Goal: Transaction & Acquisition: Obtain resource

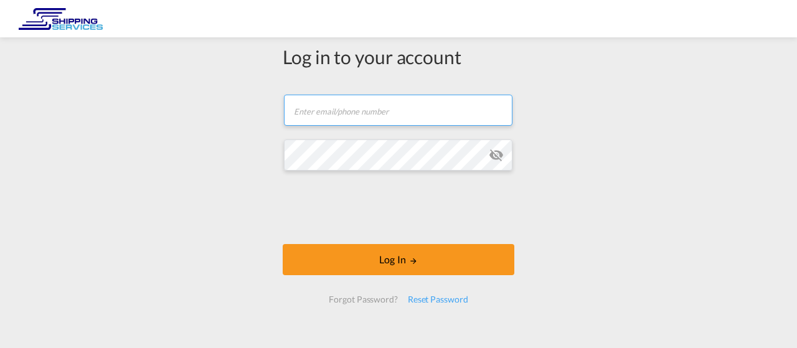
click at [342, 110] on input "text" at bounding box center [398, 110] width 228 height 31
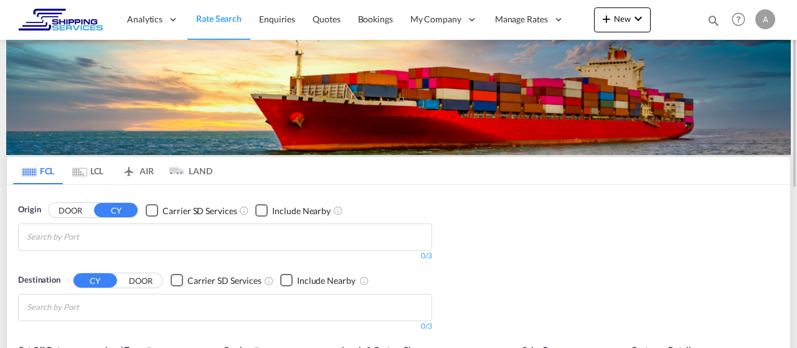
click at [688, 270] on div "Origin DOOR CY Carrier SD Services Include Nearby 0/3 0/ Destination CY DOOR Ca…" at bounding box center [398, 261] width 783 height 153
click at [98, 236] on input "Chips input." at bounding box center [86, 237] width 118 height 20
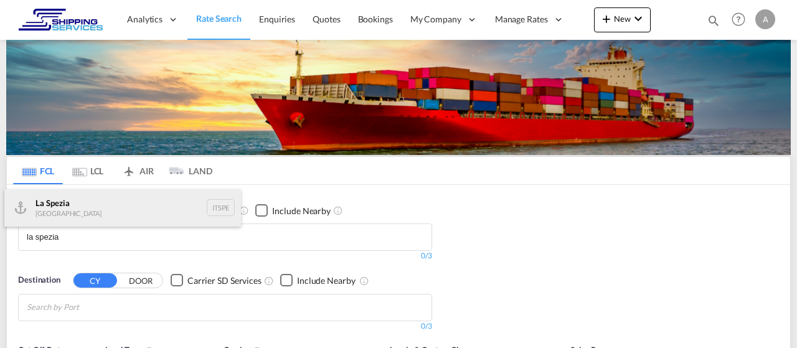
type input "la spezia"
click at [117, 205] on div "La Spezia Italy ITSPE" at bounding box center [122, 207] width 237 height 37
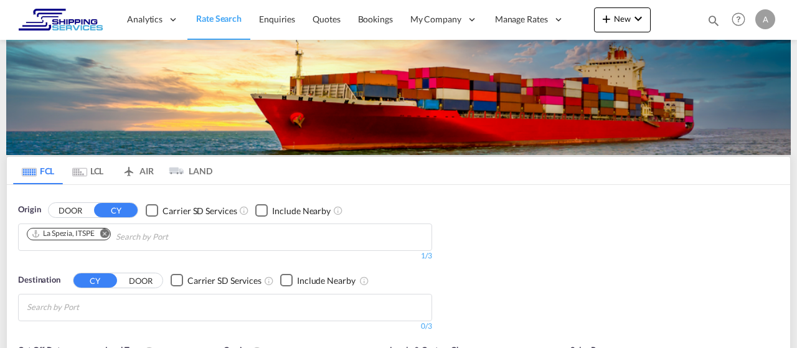
scroll to position [56, 0]
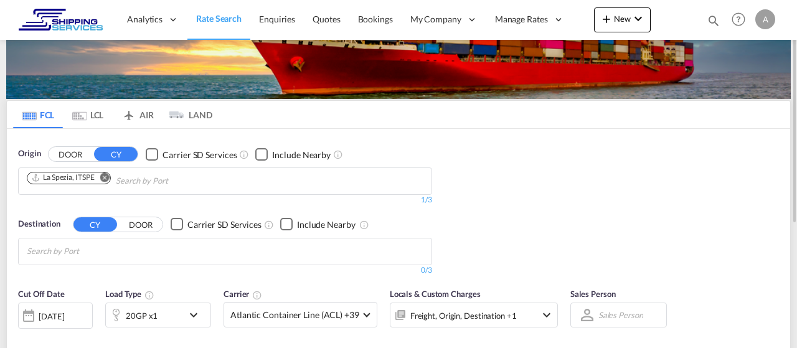
click at [58, 252] on input "Chips input." at bounding box center [86, 252] width 118 height 20
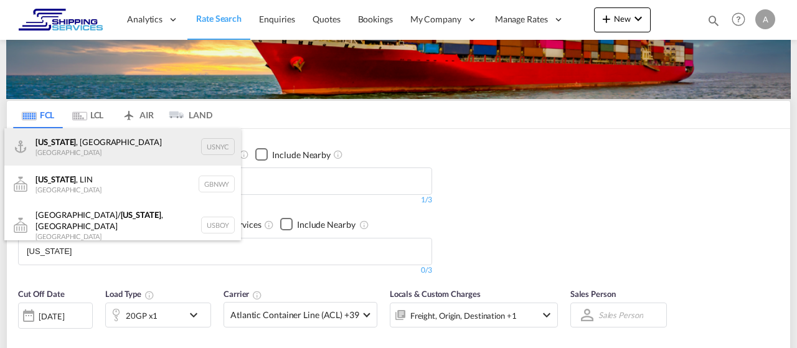
type input "[US_STATE]"
click at [84, 144] on div "New York , NY United States USNYC" at bounding box center [122, 146] width 237 height 37
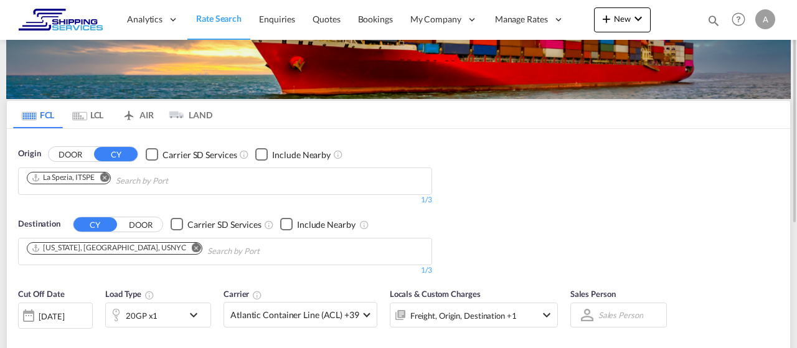
scroll to position [247, 0]
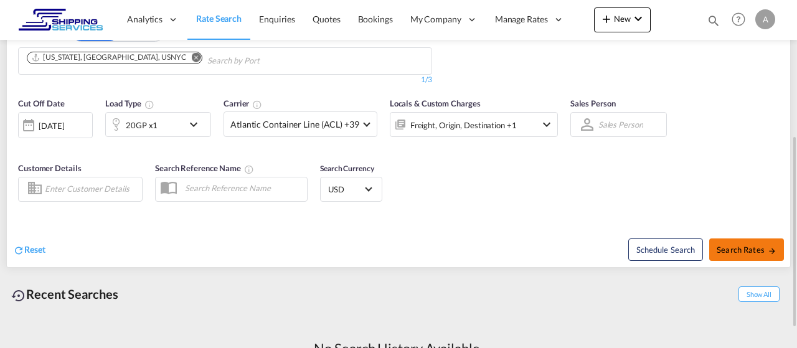
click at [734, 245] on span "Search Rates" at bounding box center [747, 250] width 60 height 10
type input "ITSPE to USNYC / 10 Oct 2025"
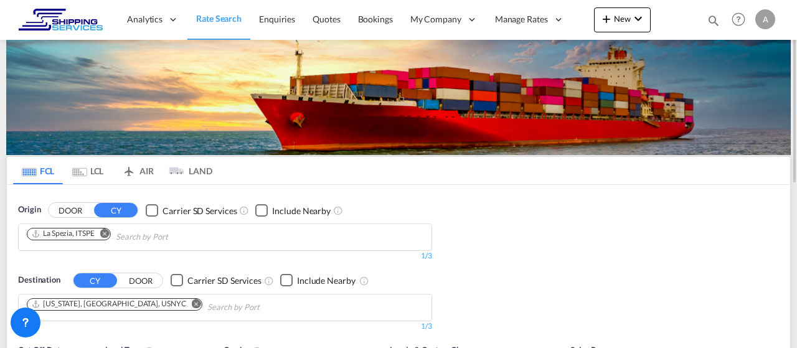
click at [54, 239] on md-chip "La Spezia, ITSPE" at bounding box center [69, 234] width 84 height 12
click at [105, 231] on md-icon "Remove" at bounding box center [104, 232] width 9 height 9
click at [55, 238] on input "Chips input." at bounding box center [86, 237] width 118 height 20
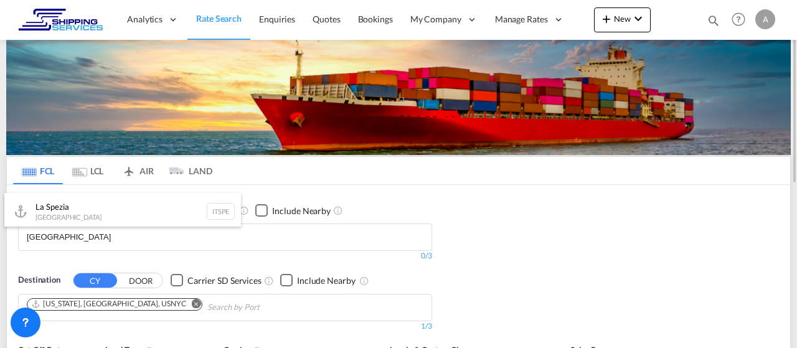
type input "livorno"
click at [116, 242] on input "livorno" at bounding box center [86, 237] width 118 height 20
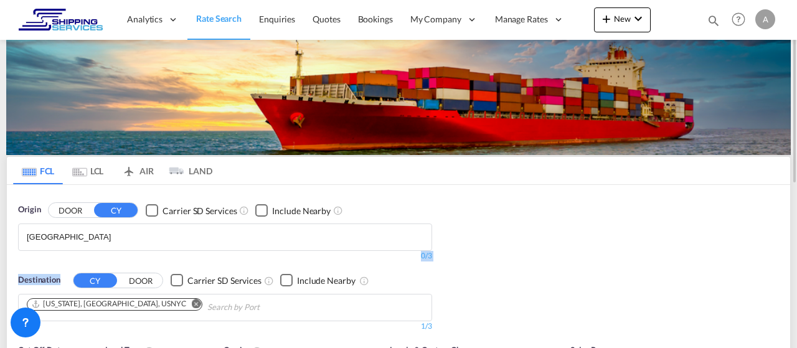
drag, startPoint x: 84, startPoint y: 232, endPoint x: 0, endPoint y: 235, distance: 84.1
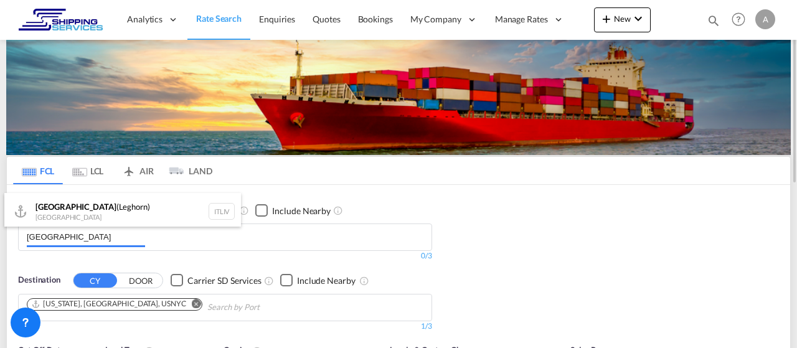
drag, startPoint x: 67, startPoint y: 238, endPoint x: 2, endPoint y: 233, distance: 65.0
click at [27, 233] on input "livorno" at bounding box center [86, 237] width 118 height 20
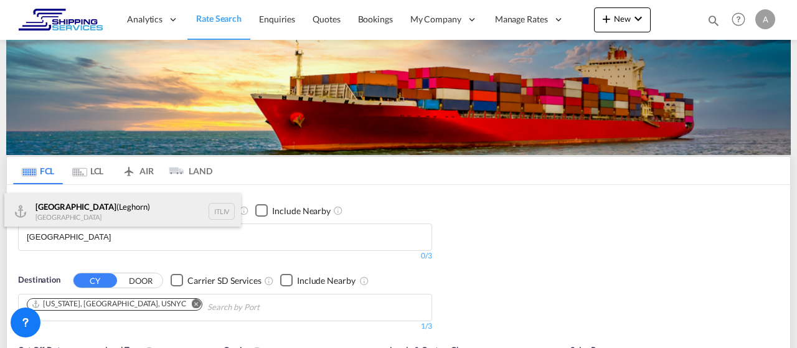
click at [73, 211] on div "Livorno (Leghorn) Italy ITLIV" at bounding box center [122, 211] width 237 height 37
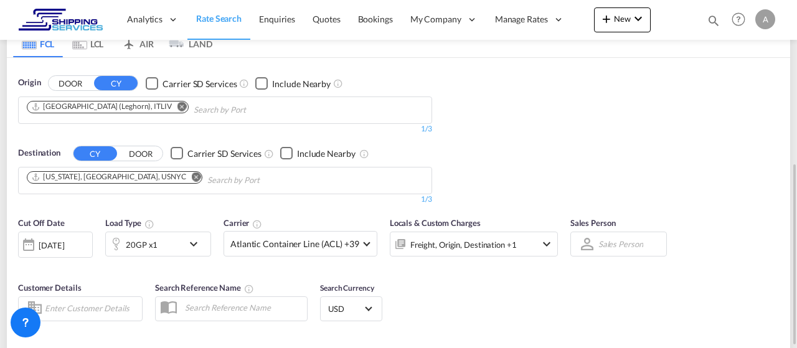
scroll to position [191, 0]
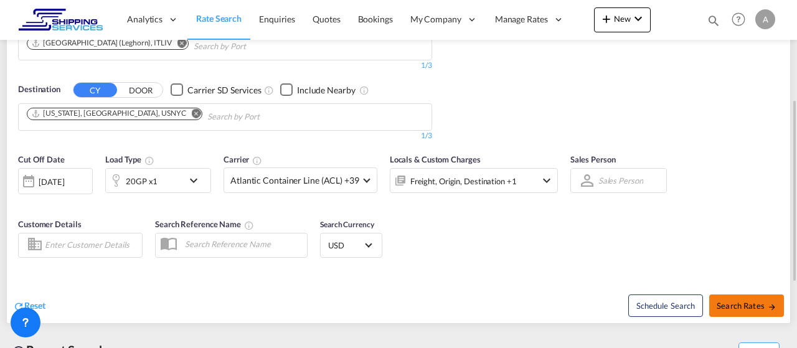
click at [746, 305] on span "Search Rates" at bounding box center [747, 306] width 60 height 10
type input "ITLIV to USNYC / [DATE]"
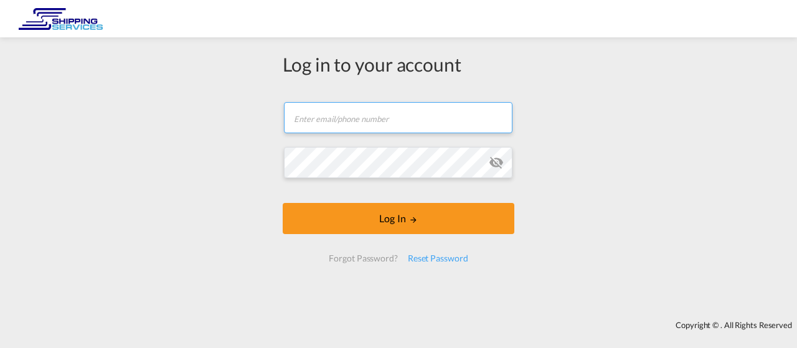
click at [337, 118] on input "text" at bounding box center [398, 117] width 228 height 31
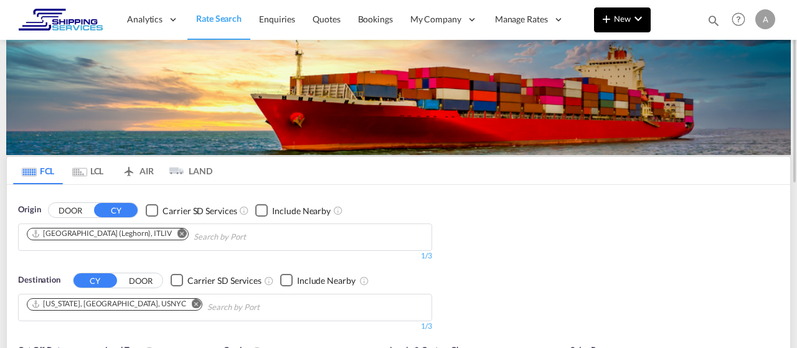
click at [619, 17] on span "New" at bounding box center [622, 19] width 47 height 10
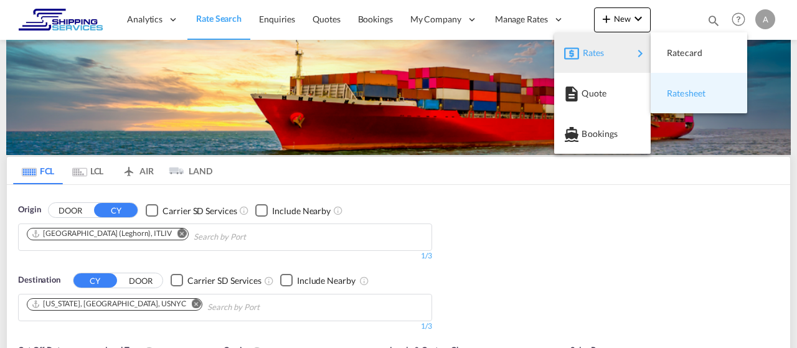
click at [680, 93] on span "Ratesheet" at bounding box center [674, 93] width 14 height 25
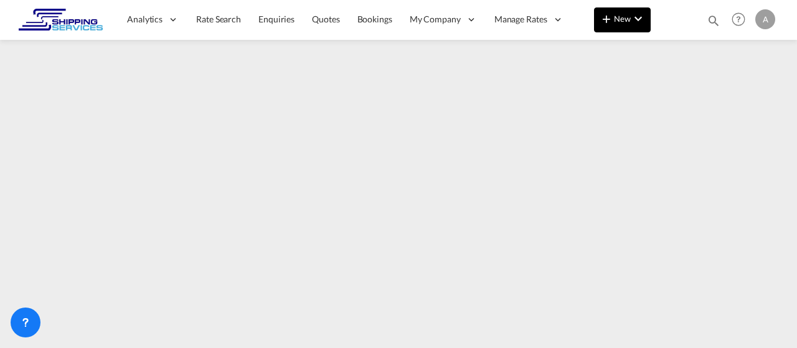
click at [616, 16] on span "New" at bounding box center [622, 19] width 47 height 10
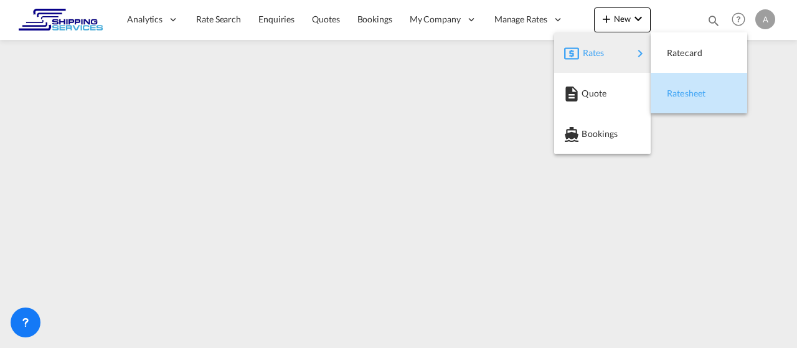
click at [680, 94] on span "Ratesheet" at bounding box center [674, 93] width 14 height 25
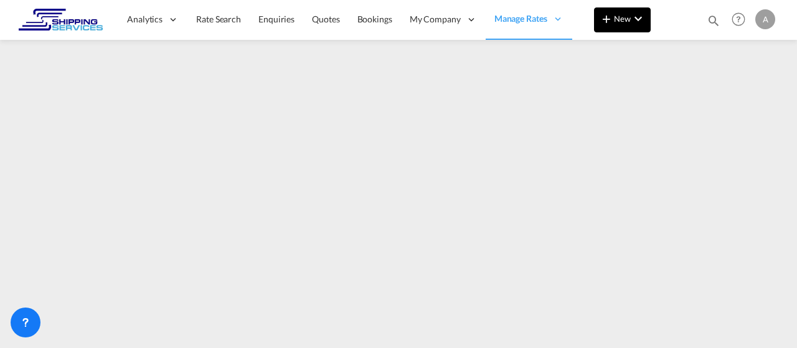
click at [624, 14] on span "New" at bounding box center [622, 19] width 47 height 10
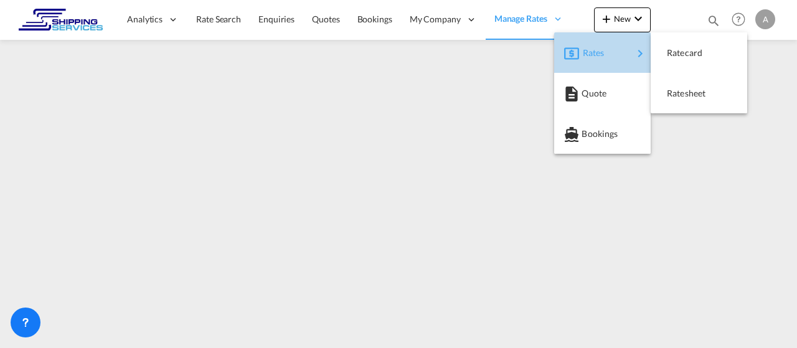
click at [595, 48] on span "Rates" at bounding box center [590, 52] width 15 height 25
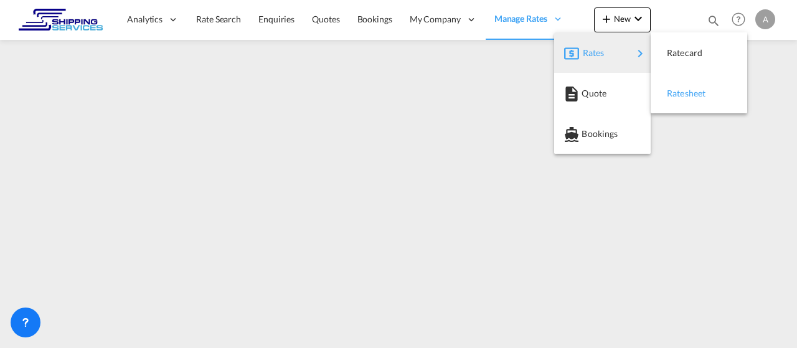
click at [672, 88] on span "Ratesheet" at bounding box center [674, 93] width 14 height 25
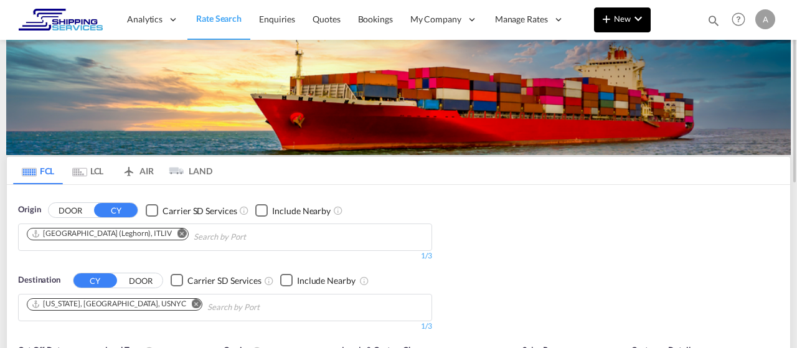
click at [629, 17] on span "New" at bounding box center [622, 19] width 47 height 10
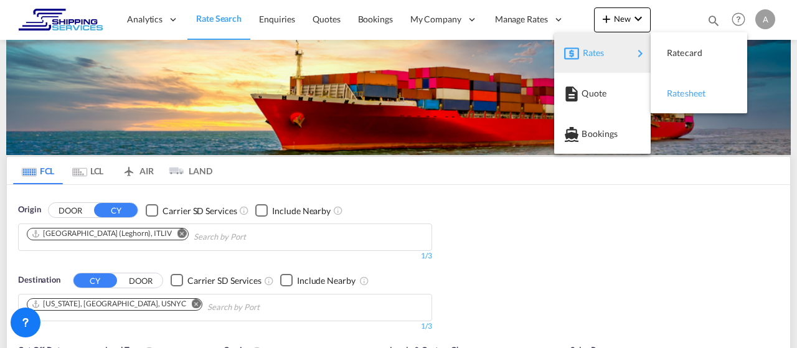
click at [684, 87] on div "Ratesheet" at bounding box center [690, 93] width 46 height 31
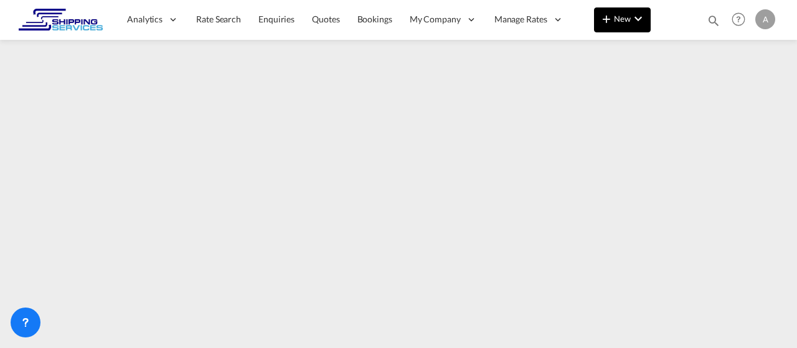
click at [616, 14] on span "New" at bounding box center [622, 19] width 47 height 10
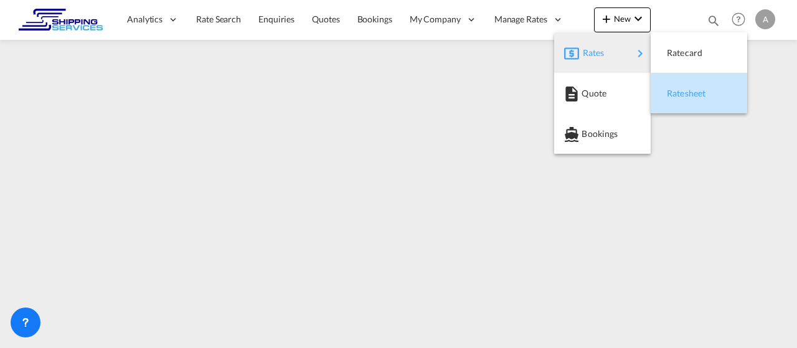
click at [676, 93] on span "Ratesheet" at bounding box center [674, 93] width 14 height 25
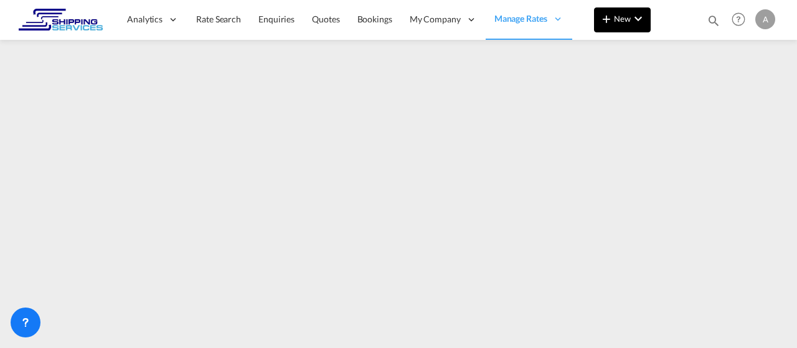
click at [618, 16] on span "New" at bounding box center [622, 19] width 47 height 10
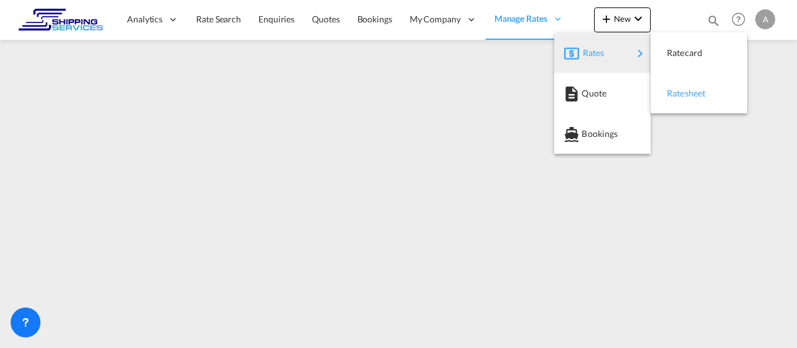
click at [679, 94] on span "Ratesheet" at bounding box center [674, 93] width 14 height 25
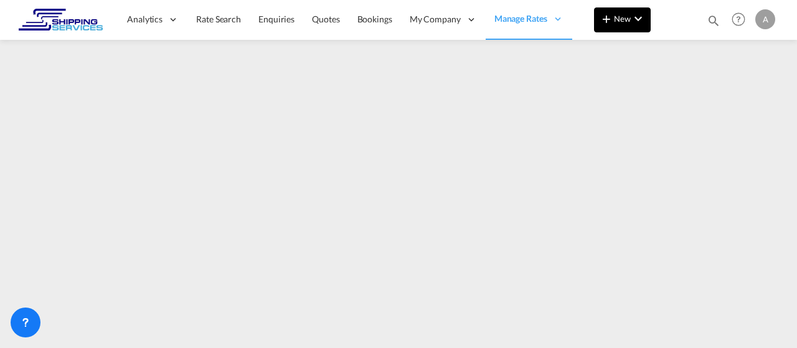
click at [612, 17] on md-icon "icon-plus 400-fg" at bounding box center [606, 18] width 15 height 15
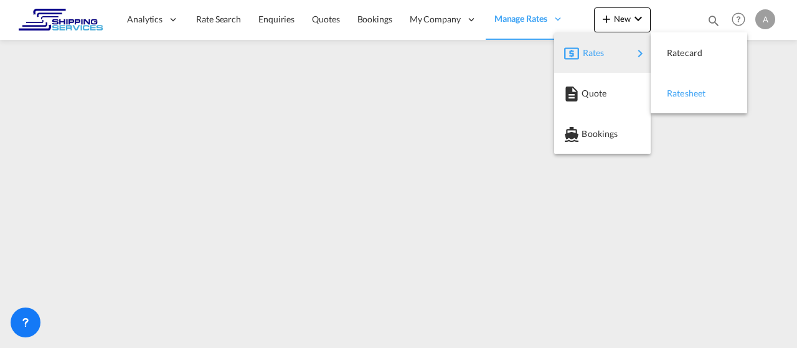
click at [680, 95] on span "Ratesheet" at bounding box center [674, 93] width 14 height 25
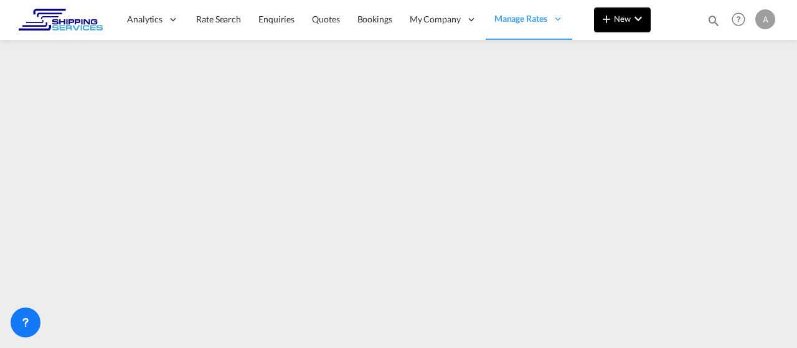
click at [623, 19] on span "New" at bounding box center [622, 19] width 47 height 10
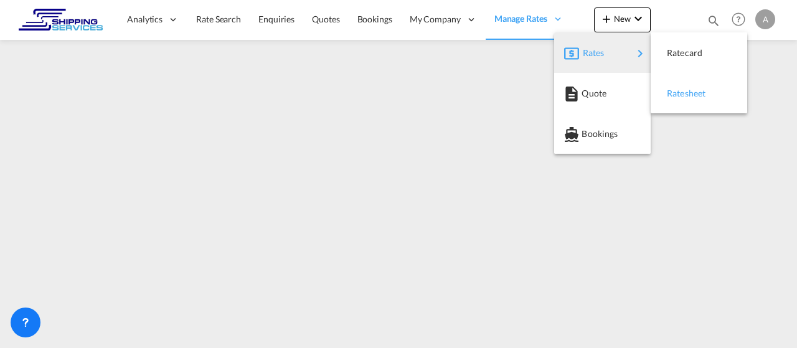
click at [677, 92] on span "Ratesheet" at bounding box center [674, 93] width 14 height 25
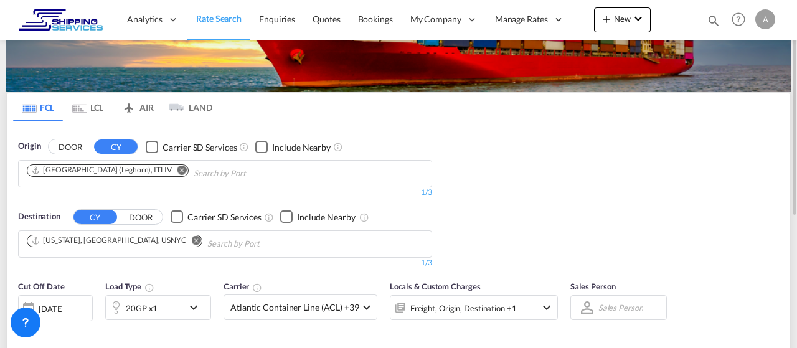
scroll to position [127, 0]
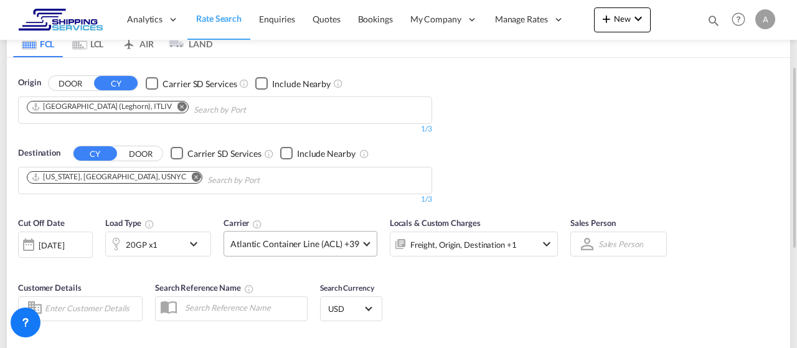
click at [363, 242] on span at bounding box center [366, 242] width 7 height 7
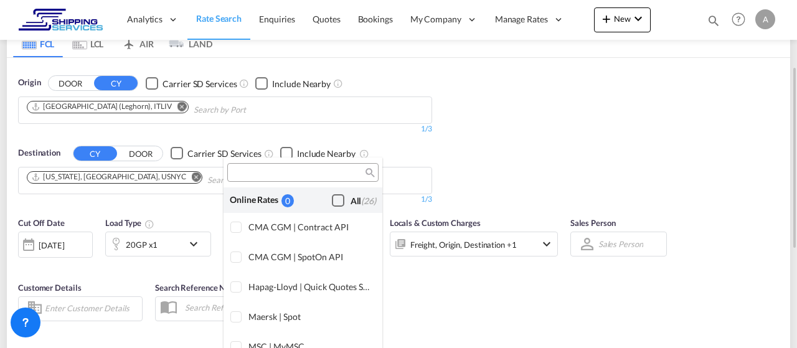
scroll to position [864, 0]
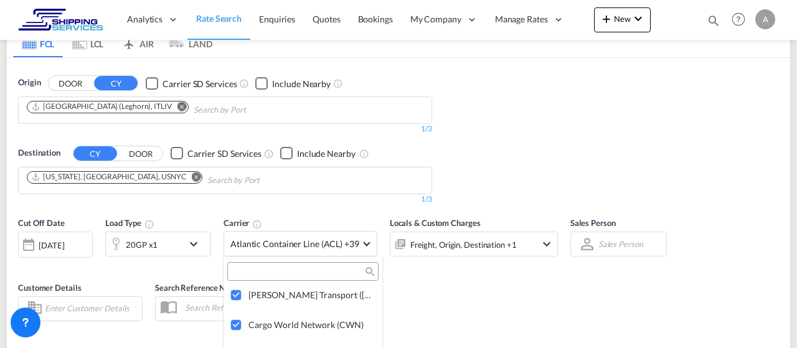
click at [364, 241] on md-backdrop at bounding box center [398, 174] width 797 height 348
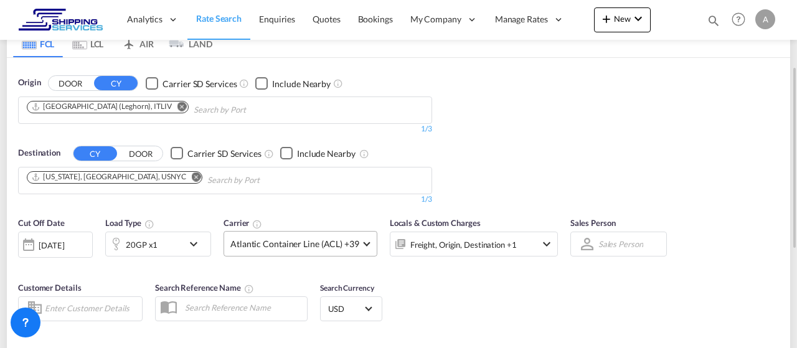
click at [359, 241] on md-select-value "Atlantic Container Line (ACL) +39" at bounding box center [300, 244] width 153 height 24
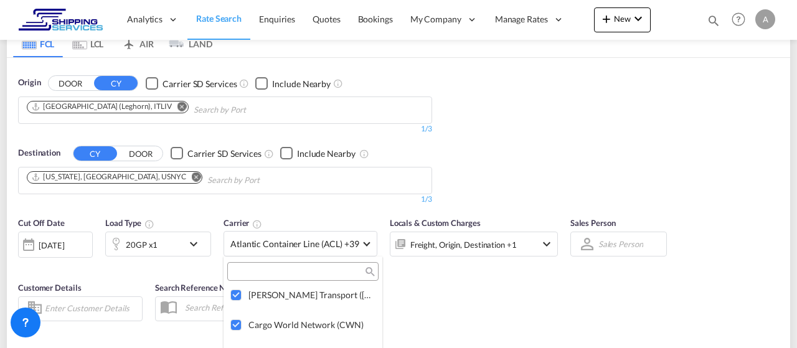
click at [439, 313] on md-backdrop at bounding box center [398, 174] width 797 height 348
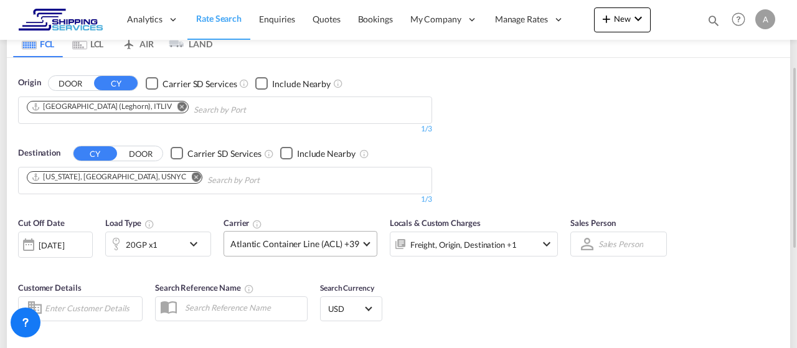
click at [327, 243] on span "Atlantic Container Line (ACL) +39" at bounding box center [294, 244] width 129 height 12
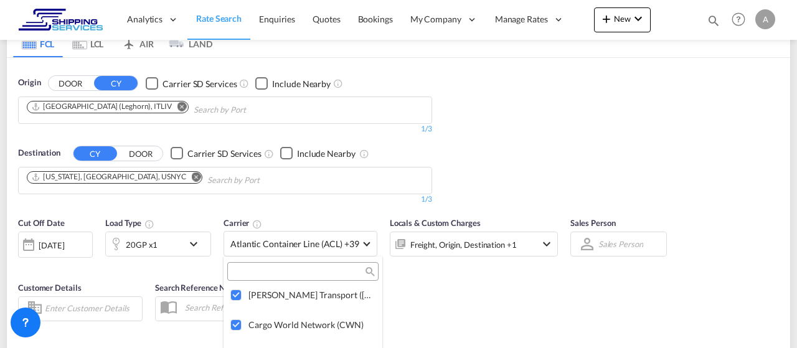
click at [241, 270] on input "search" at bounding box center [298, 271] width 134 height 11
click at [303, 273] on input "all" at bounding box center [298, 271] width 134 height 11
type input "all"
click at [337, 299] on div "Checkbox No Ink" at bounding box center [338, 299] width 12 height 12
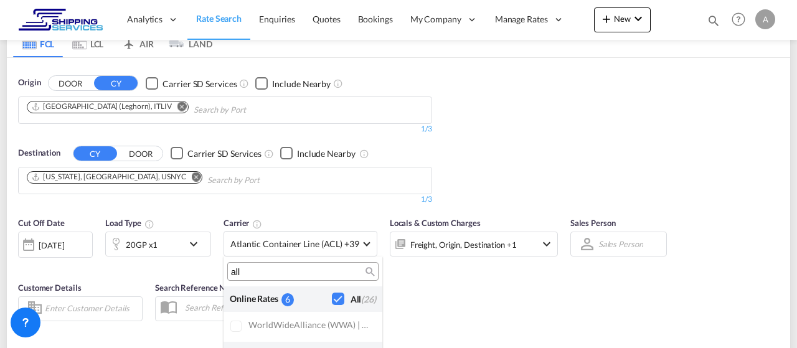
click at [431, 301] on md-backdrop at bounding box center [398, 174] width 797 height 348
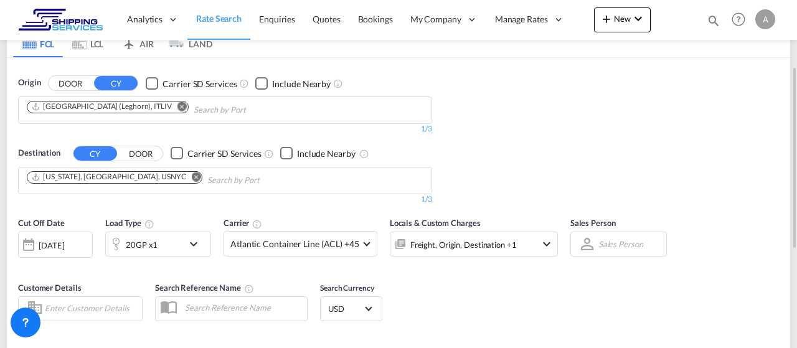
scroll to position [314, 0]
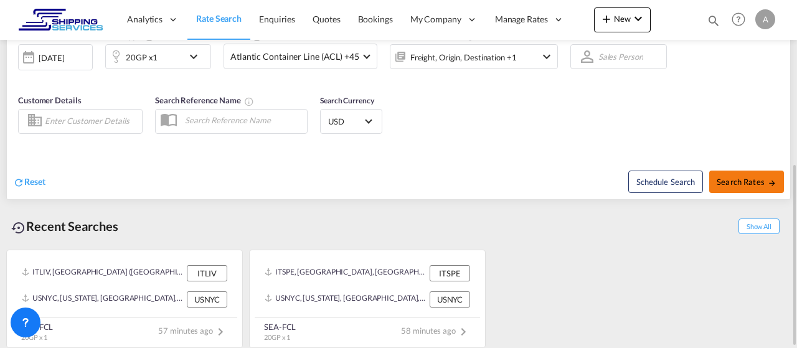
click at [749, 178] on span "Search Rates" at bounding box center [747, 182] width 60 height 10
type input "ITLIV to USNYC / [DATE]"
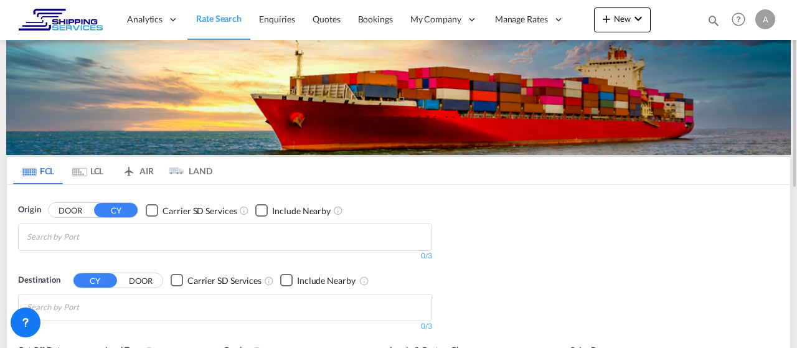
click at [94, 171] on md-tab-item "LCL" at bounding box center [88, 170] width 50 height 27
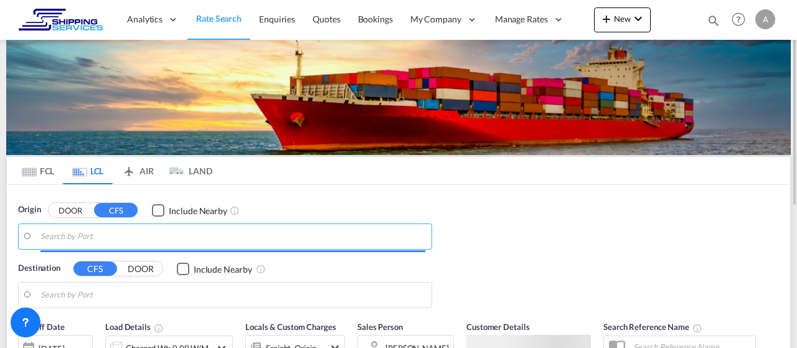
click at [67, 236] on input "Search by Port" at bounding box center [232, 236] width 385 height 19
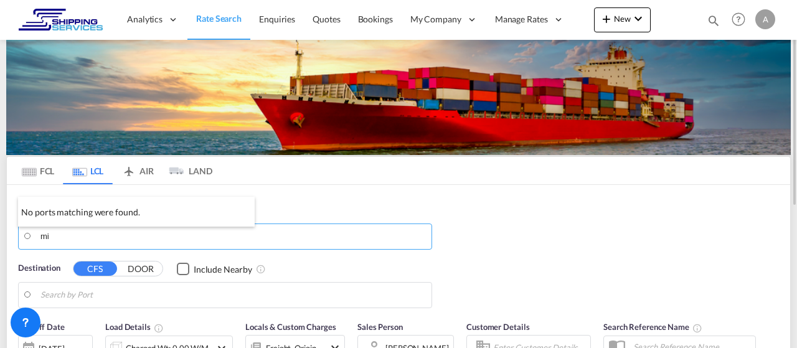
type input "m"
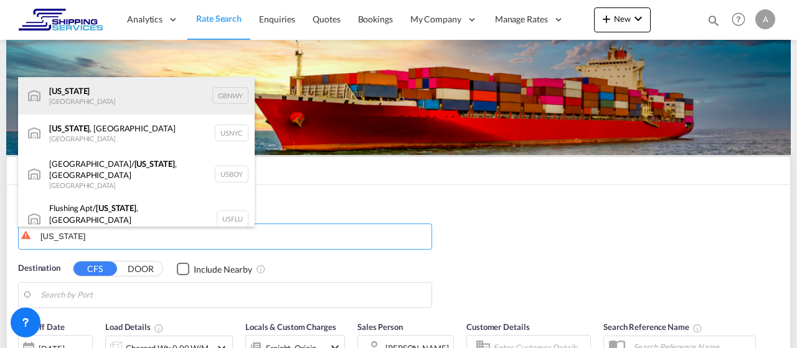
click at [79, 88] on div "[US_STATE] [GEOGRAPHIC_DATA] GBNWY" at bounding box center [136, 95] width 237 height 37
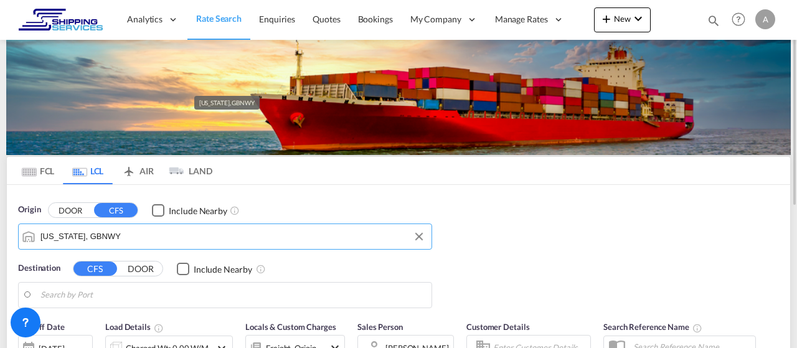
drag, startPoint x: 112, startPoint y: 235, endPoint x: 41, endPoint y: 230, distance: 71.1
click at [41, 230] on input "[US_STATE], GBNWY" at bounding box center [232, 236] width 385 height 19
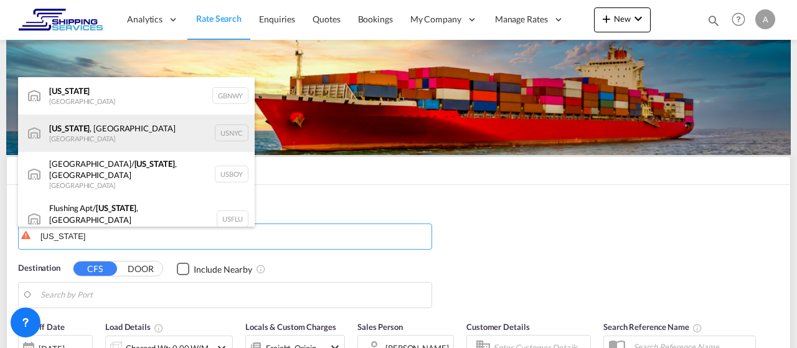
click at [78, 132] on div "[US_STATE] , [GEOGRAPHIC_DATA] [GEOGRAPHIC_DATA] USNYC" at bounding box center [136, 133] width 237 height 37
type input "[US_STATE], [GEOGRAPHIC_DATA], USNYC"
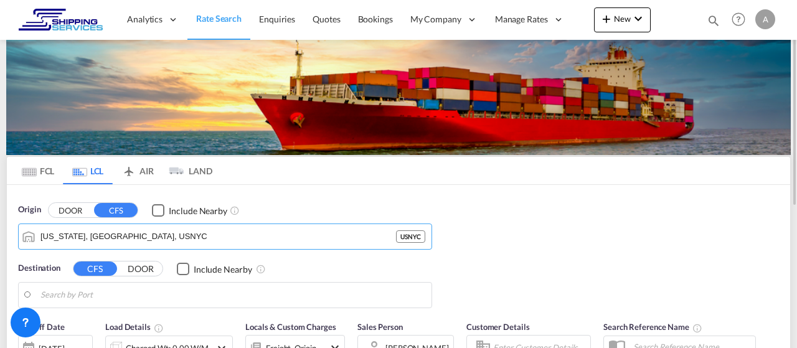
click at [58, 294] on input "Search by Port" at bounding box center [232, 295] width 385 height 19
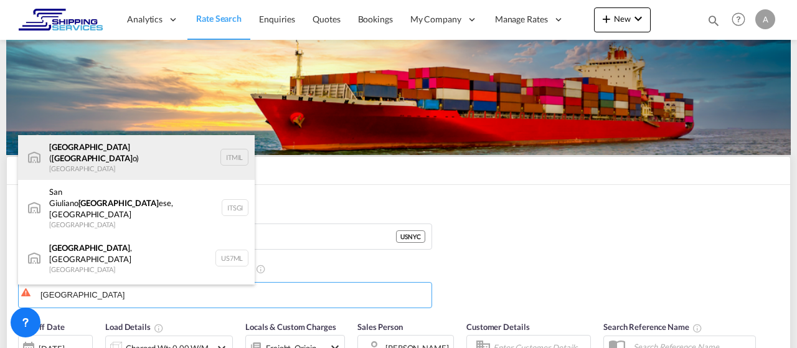
click at [113, 151] on div "[GEOGRAPHIC_DATA] ( [GEOGRAPHIC_DATA] o) [GEOGRAPHIC_DATA] ITMIL" at bounding box center [136, 157] width 237 height 45
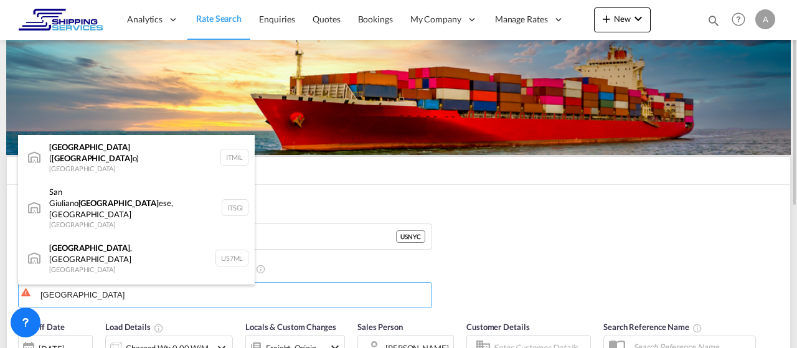
type input "Milan ([GEOGRAPHIC_DATA]), ITMIL"
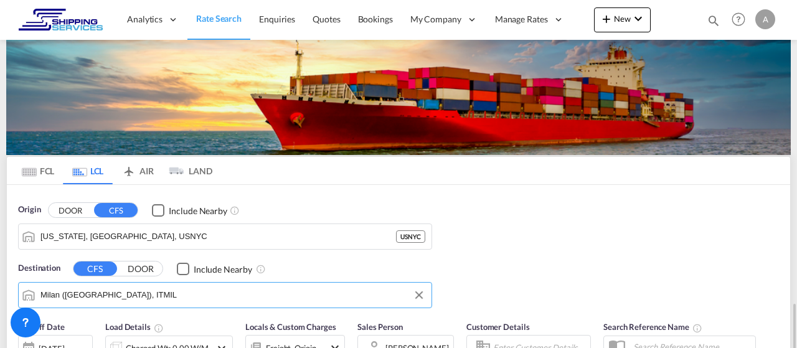
scroll to position [191, 0]
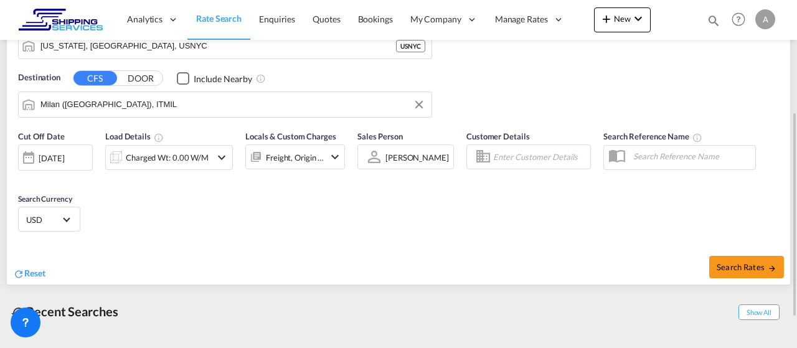
click at [216, 156] on md-icon "icon-chevron-down" at bounding box center [221, 157] width 15 height 15
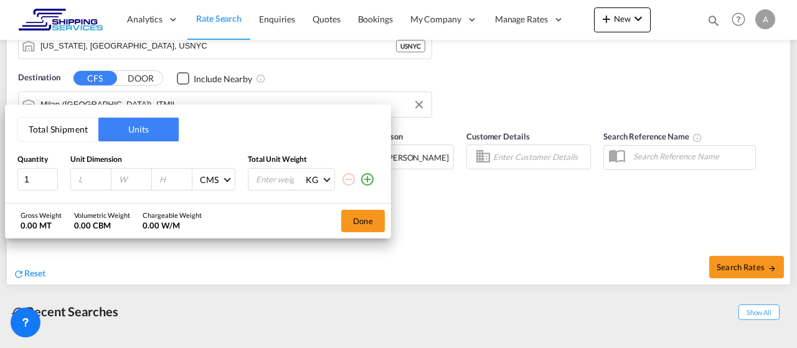
click at [80, 177] on input "number" at bounding box center [94, 179] width 34 height 11
type input "100"
click at [125, 179] on input "number" at bounding box center [135, 179] width 34 height 11
type input "100"
click at [166, 180] on input "number" at bounding box center [175, 179] width 34 height 11
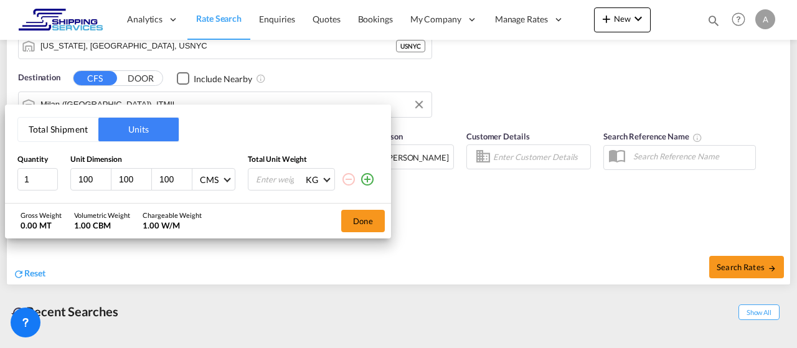
type input "100"
click at [268, 178] on input "number" at bounding box center [280, 179] width 50 height 21
type input "200"
click at [365, 222] on button "Done" at bounding box center [363, 221] width 44 height 22
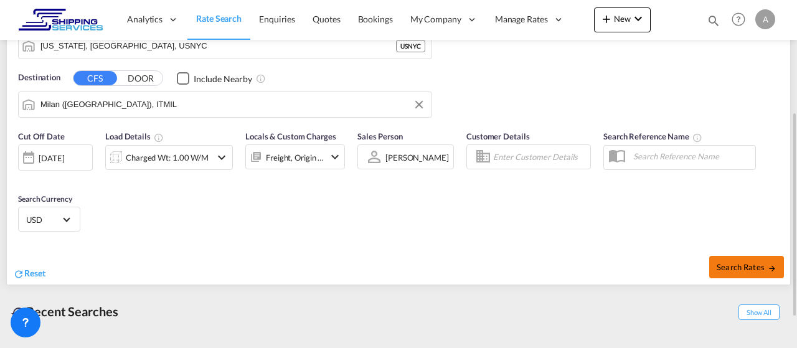
click at [748, 265] on span "Search Rates" at bounding box center [747, 267] width 60 height 10
type input "USNYC to ITMIL / [DATE]"
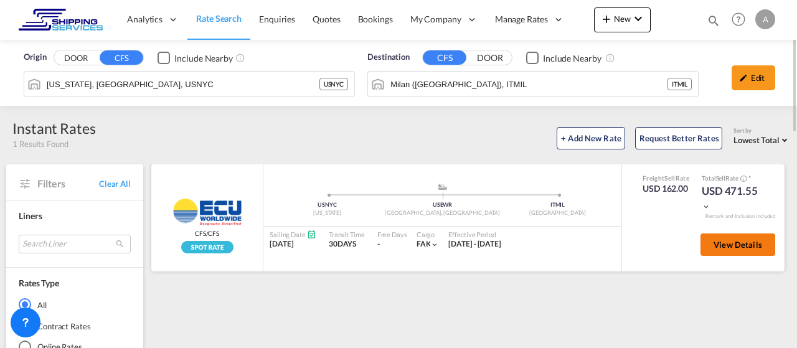
click at [742, 246] on span "View Details" at bounding box center [737, 245] width 49 height 10
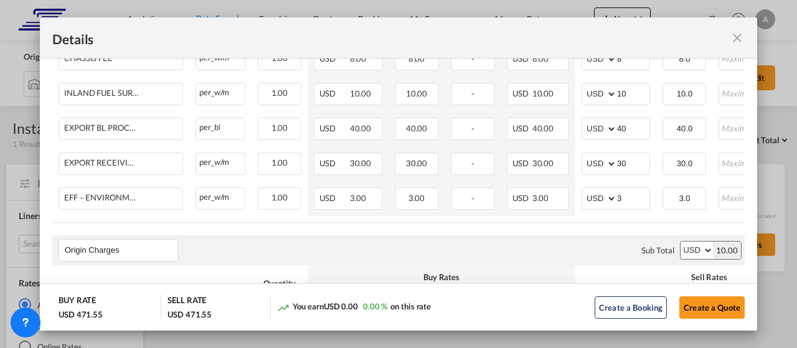
scroll to position [458, 0]
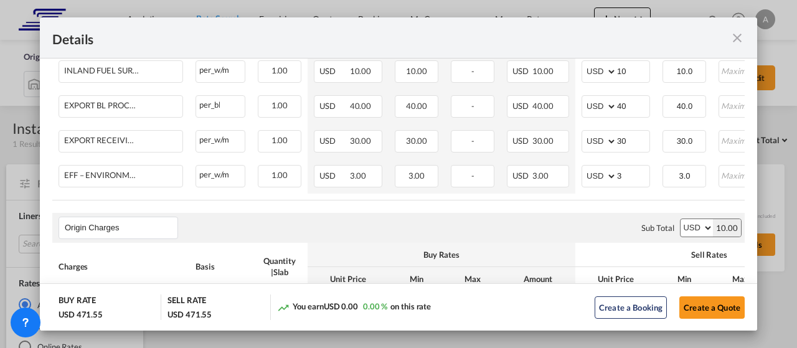
drag, startPoint x: 739, startPoint y: 35, endPoint x: 738, endPoint y: 45, distance: 9.4
click at [740, 35] on md-icon "icon-close fg-AAA8AD m-0 cursor" at bounding box center [737, 38] width 15 height 15
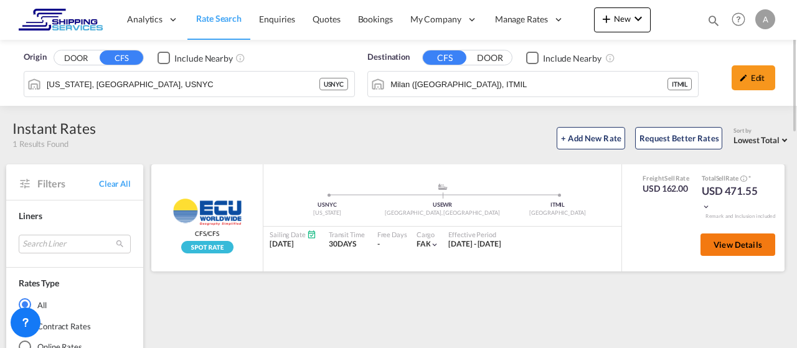
click at [733, 245] on span "View Details" at bounding box center [737, 245] width 49 height 10
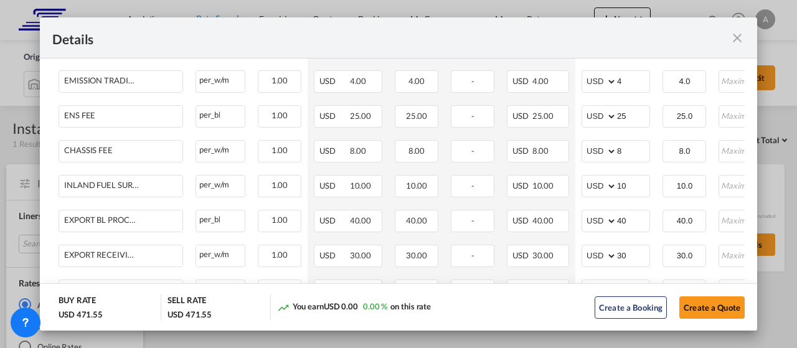
scroll to position [687, 0]
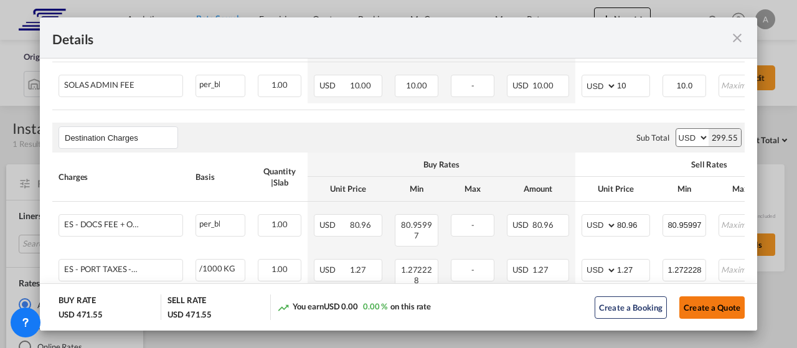
click at [707, 306] on button "Create a Quote" at bounding box center [711, 307] width 65 height 22
